Goal: Transaction & Acquisition: Purchase product/service

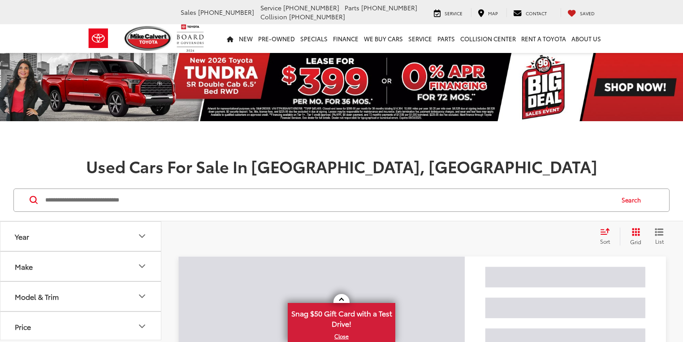
click at [71, 269] on button "Make" at bounding box center [80, 265] width 161 height 29
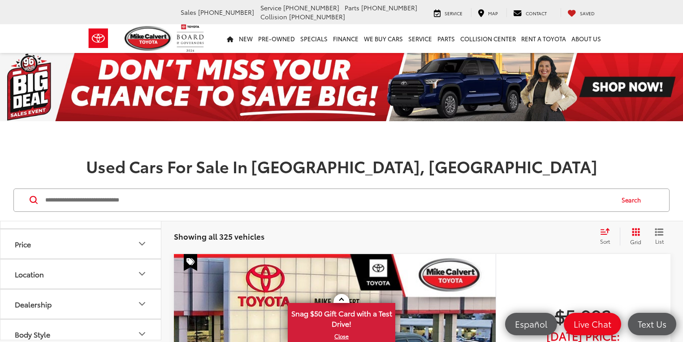
scroll to position [466, 0]
click at [62, 156] on button "Model & Trim" at bounding box center [80, 141] width 161 height 29
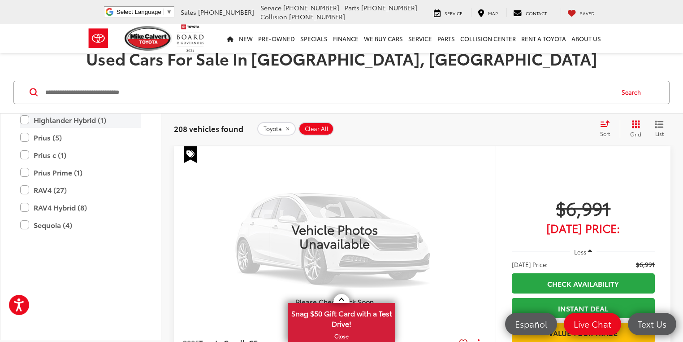
scroll to position [632, 0]
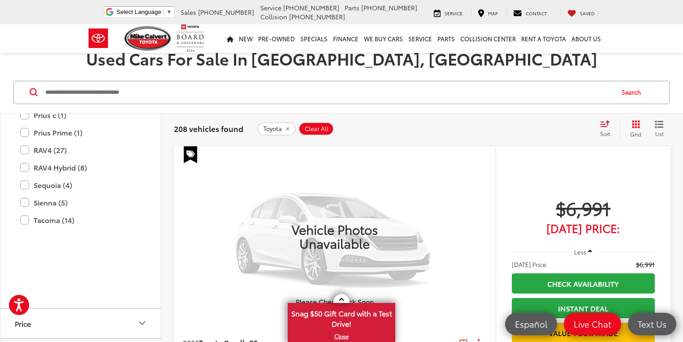
click at [27, 70] on label "Highlander (19)" at bounding box center [80, 63] width 121 height 16
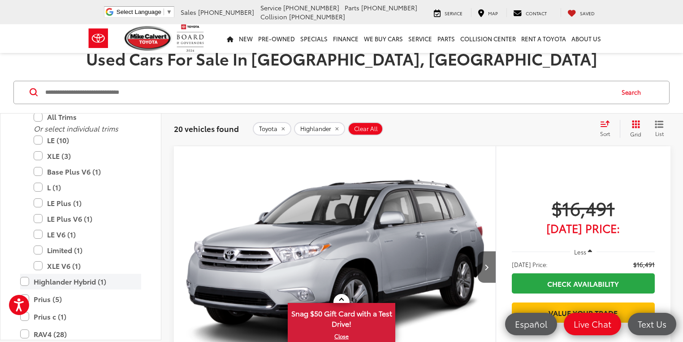
scroll to position [811, 0]
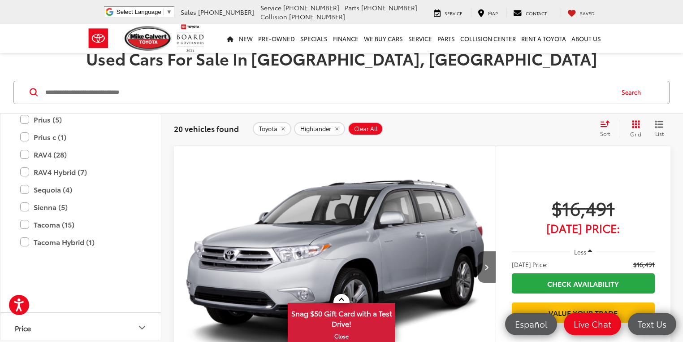
click at [25, 110] on label "Highlander Hybrid (1)" at bounding box center [80, 102] width 121 height 16
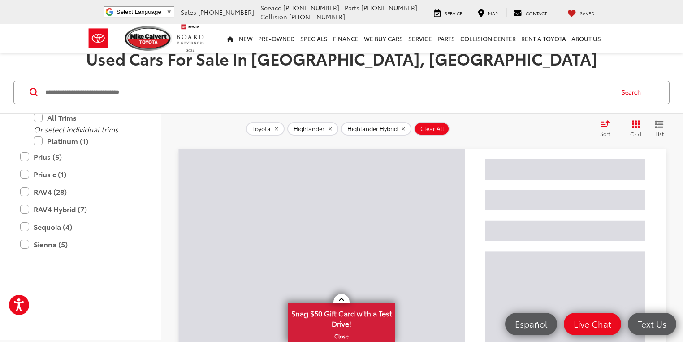
click at [25, 110] on label "Highlander Hybrid (1)" at bounding box center [80, 102] width 121 height 16
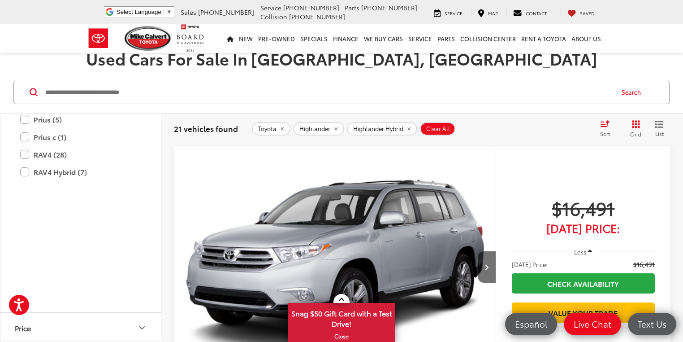
scroll to position [740, 0]
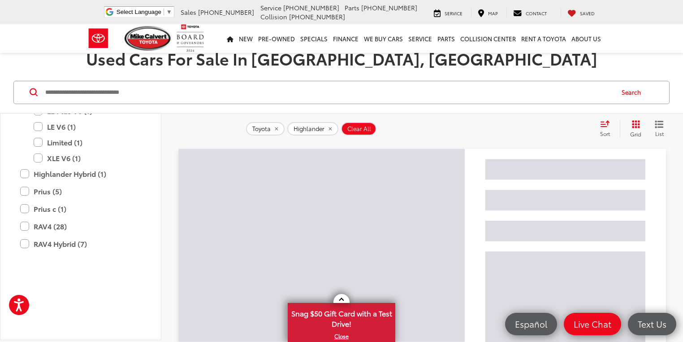
click at [38, 56] on label "XLE (3)" at bounding box center [88, 48] width 108 height 16
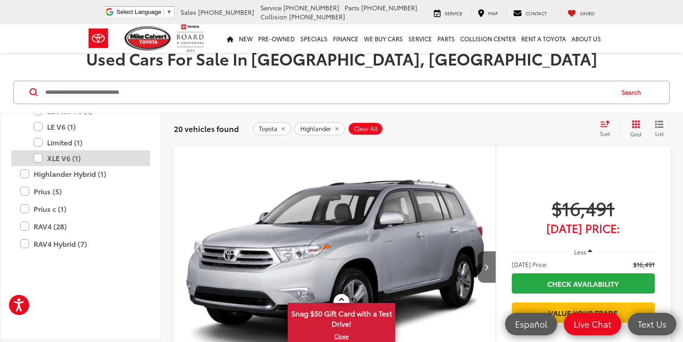
click at [38, 166] on label "XLE V6 (1)" at bounding box center [88, 158] width 108 height 16
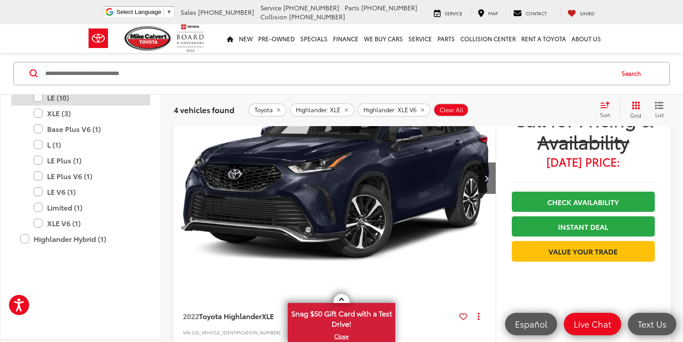
scroll to position [668, 0]
